Goal: Participate in discussion: Engage in conversation with other users on a specific topic

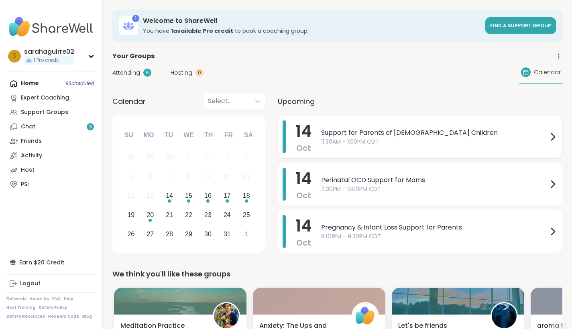
click at [338, 138] on span "11:30AM - 1:00PM CDT" at bounding box center [434, 142] width 227 height 8
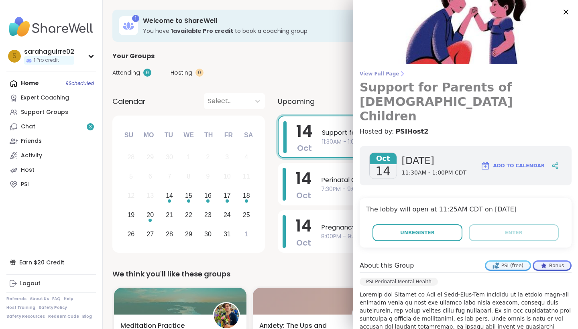
click at [348, 72] on span "View Full Page" at bounding box center [465, 74] width 212 height 6
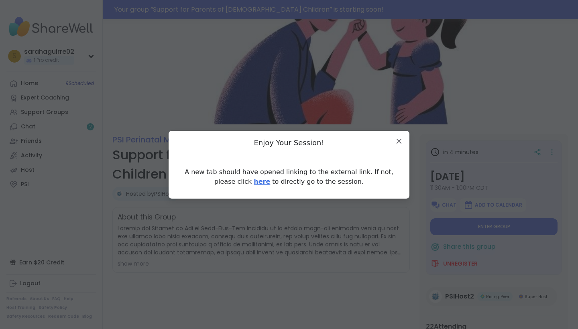
click at [253, 180] on link "here" at bounding box center [261, 182] width 16 height 8
